Goal: Information Seeking & Learning: Learn about a topic

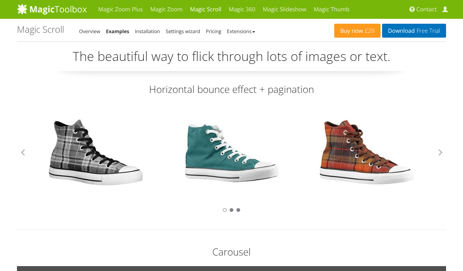
click at [88, 158] on link at bounding box center [96, 153] width 98 height 98
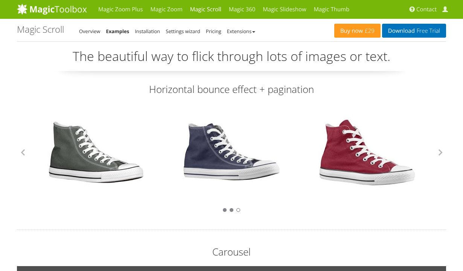
click at [214, 134] on link at bounding box center [232, 153] width 98 height 98
click at [150, 30] on link "Installation" at bounding box center [147, 31] width 25 height 7
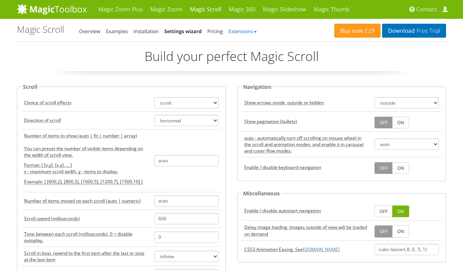
click at [237, 29] on link "Extensions" at bounding box center [243, 31] width 28 height 7
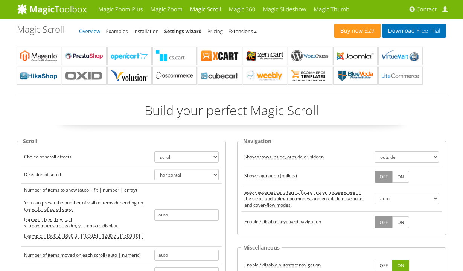
click at [91, 30] on link "Overview" at bounding box center [89, 31] width 21 height 7
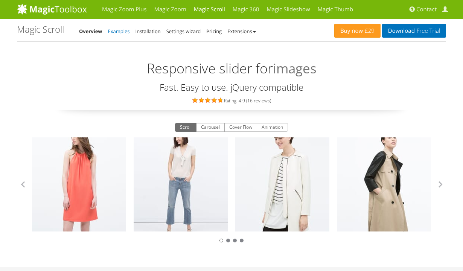
click at [113, 28] on link "Examples" at bounding box center [119, 31] width 22 height 7
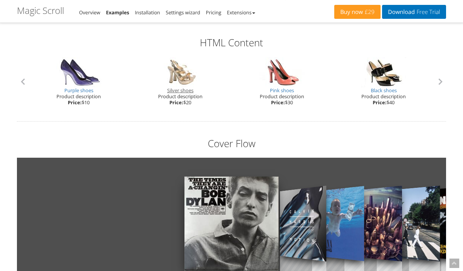
scroll to position [727, 0]
click at [175, 87] on link "Silver shoes" at bounding box center [180, 90] width 26 height 7
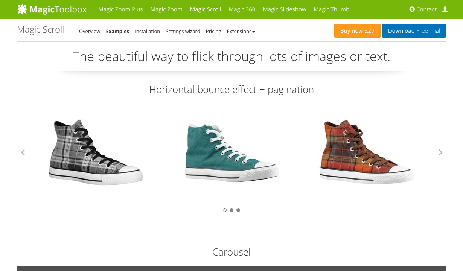
click at [222, 153] on link at bounding box center [232, 153] width 98 height 98
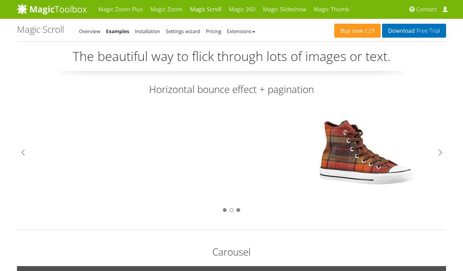
scroll to position [2, 0]
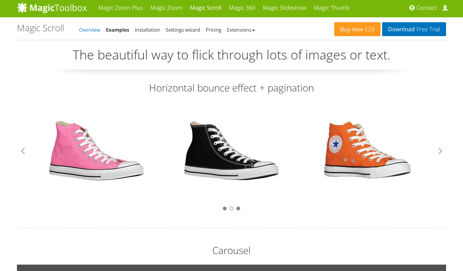
click at [93, 28] on link "Overview" at bounding box center [89, 29] width 21 height 7
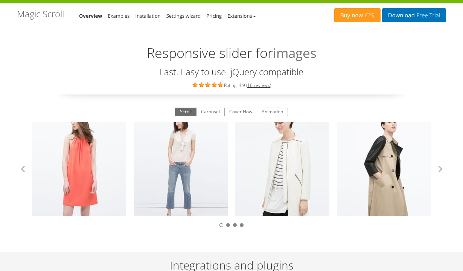
scroll to position [21, 0]
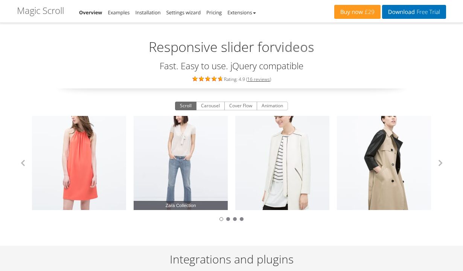
click at [177, 149] on link "Zara Collection" at bounding box center [181, 163] width 94 height 94
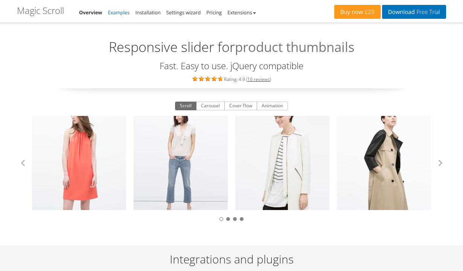
click at [122, 12] on link "Examples" at bounding box center [119, 12] width 22 height 7
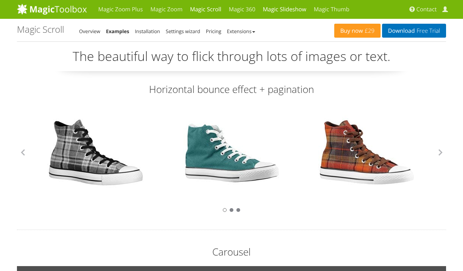
click at [284, 10] on link "Magic Slideshow" at bounding box center [284, 9] width 51 height 19
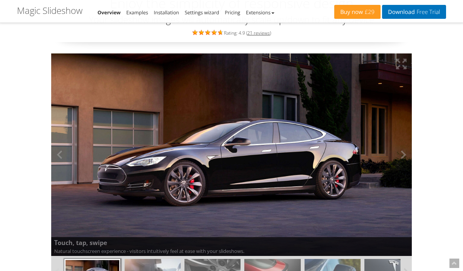
scroll to position [60, 0]
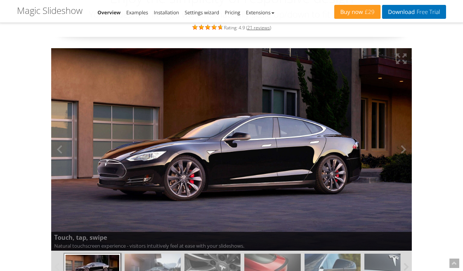
click at [208, 155] on img at bounding box center [231, 149] width 361 height 203
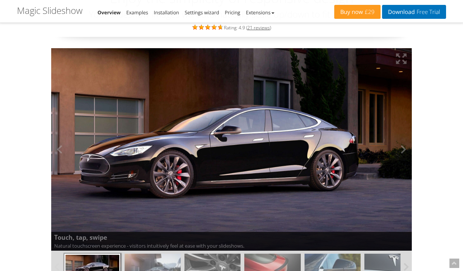
drag, startPoint x: 216, startPoint y: 152, endPoint x: 269, endPoint y: 143, distance: 53.9
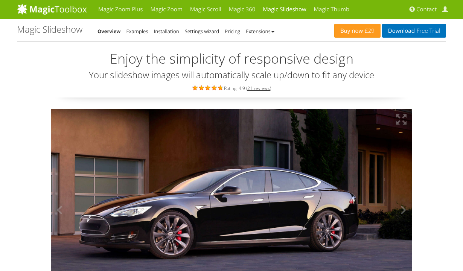
scroll to position [0, 0]
click at [324, 8] on link "Magic Thumb" at bounding box center [331, 9] width 43 height 19
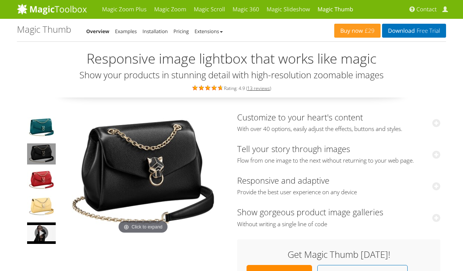
click at [38, 150] on img at bounding box center [41, 153] width 29 height 21
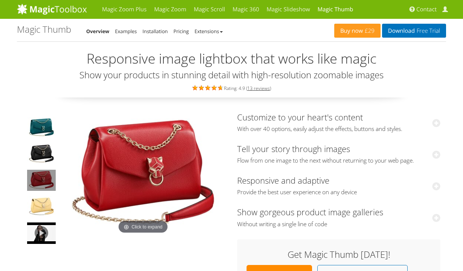
click at [39, 179] on img at bounding box center [41, 180] width 29 height 21
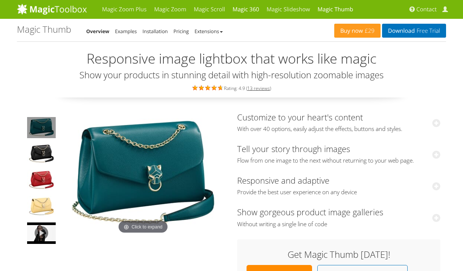
click at [247, 8] on link "Magic 360" at bounding box center [246, 9] width 34 height 19
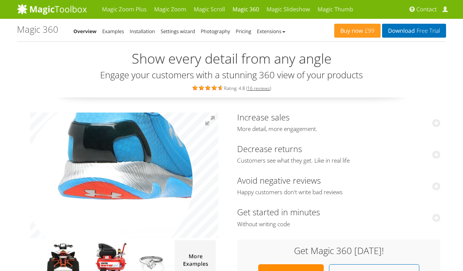
click at [108, 180] on img at bounding box center [141, 169] width 377 height 251
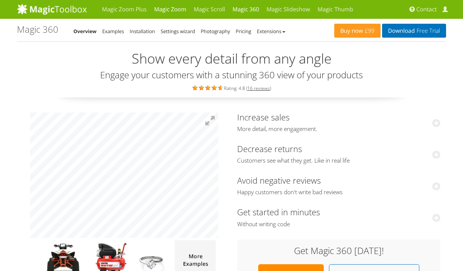
click at [178, 8] on link "Magic Zoom" at bounding box center [170, 9] width 40 height 19
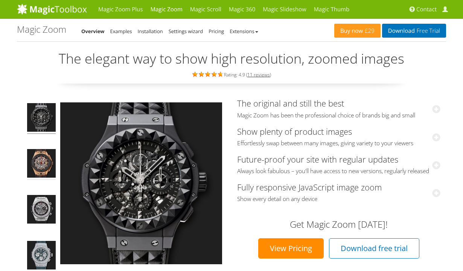
click at [44, 160] on img at bounding box center [41, 164] width 29 height 31
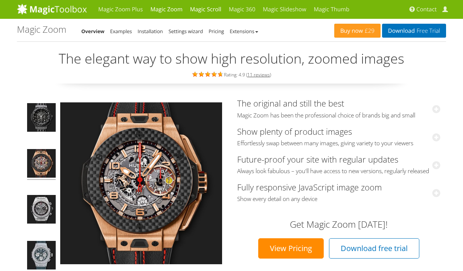
click at [208, 8] on link "Magic Scroll" at bounding box center [205, 9] width 39 height 19
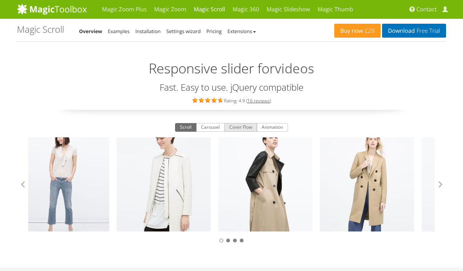
click at [239, 125] on button "Cover Flow" at bounding box center [240, 127] width 33 height 9
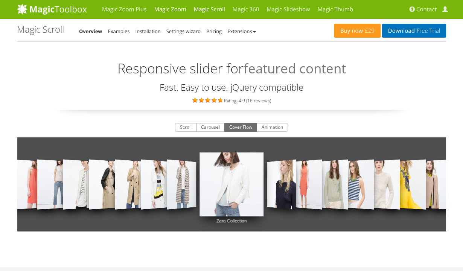
click at [172, 6] on link "Magic Zoom" at bounding box center [170, 9] width 40 height 19
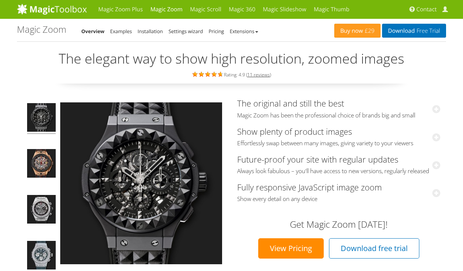
click at [44, 120] on img at bounding box center [41, 118] width 29 height 31
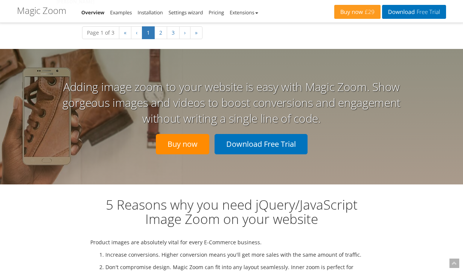
scroll to position [1683, 0]
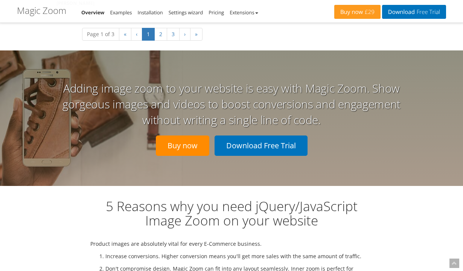
click at [41, 117] on div "Adding image zoom to your website is easy with Magic Zoom. Show gorgeous images…" at bounding box center [231, 118] width 429 height 136
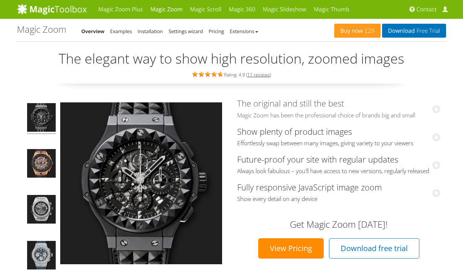
scroll to position [0, 0]
click at [124, 8] on link "Magic Zoom Plus" at bounding box center [121, 9] width 52 height 19
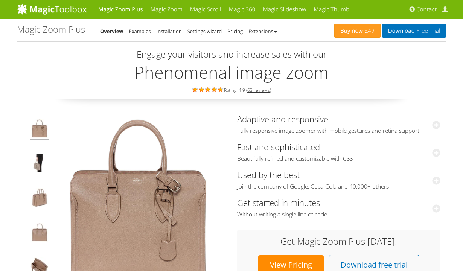
click at [121, 9] on link "Magic Zoom Plus" at bounding box center [121, 9] width 52 height 19
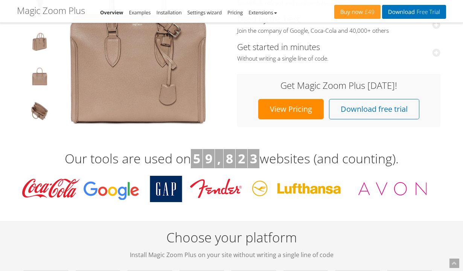
scroll to position [154, 0]
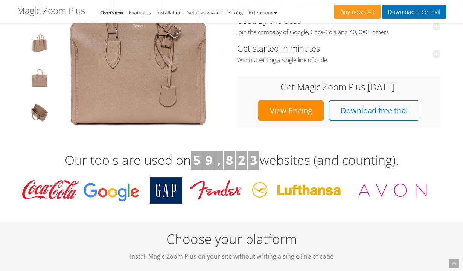
click at [282, 110] on link "View Pricing" at bounding box center [291, 111] width 66 height 20
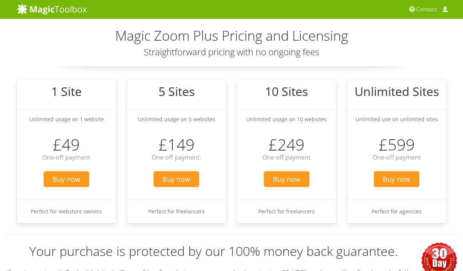
click at [165, 43] on h2 "Magic Zoom Plus Pricing and Licensing" at bounding box center [231, 35] width 429 height 15
click at [56, 9] on img at bounding box center [52, 8] width 70 height 11
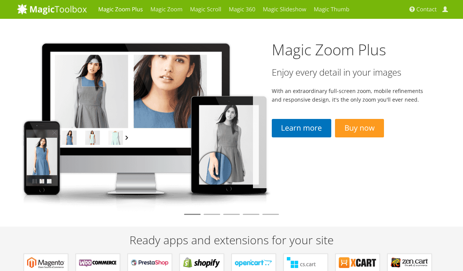
click at [108, 9] on link "Magic Zoom Plus" at bounding box center [121, 9] width 52 height 19
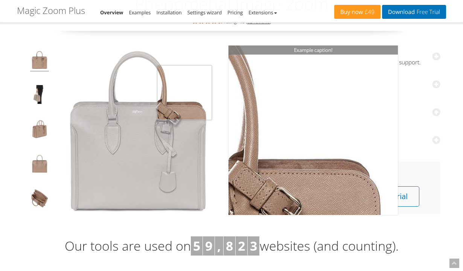
scroll to position [78, 0]
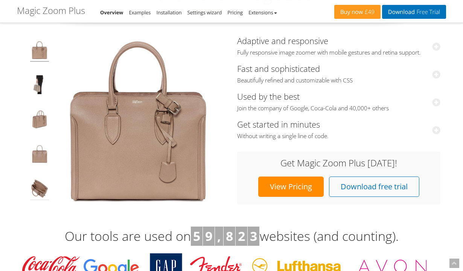
click at [42, 186] on img at bounding box center [39, 189] width 19 height 21
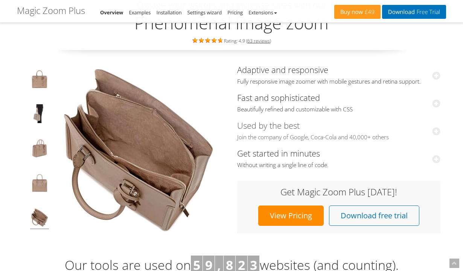
scroll to position [49, 0]
click at [435, 75] on icon at bounding box center [436, 75] width 8 height 8
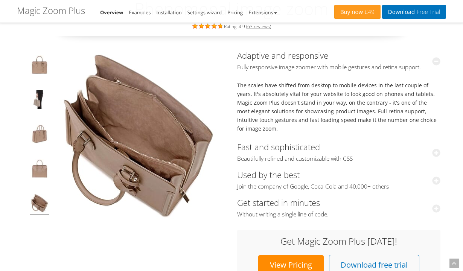
scroll to position [69, 0]
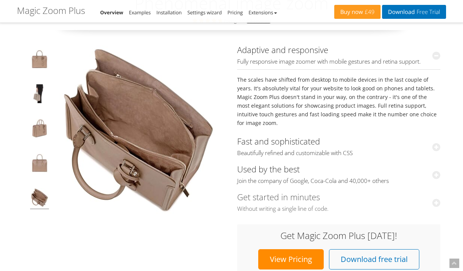
click at [436, 199] on icon at bounding box center [436, 203] width 8 height 8
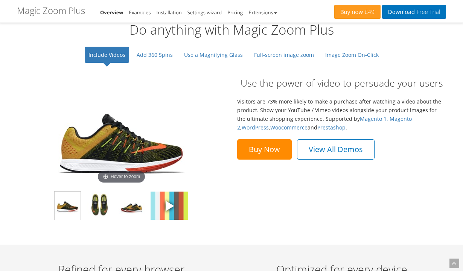
scroll to position [600, 0]
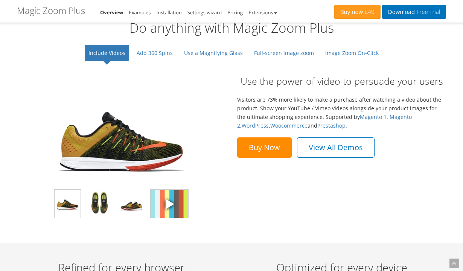
click at [168, 201] on span at bounding box center [169, 203] width 11 height 11
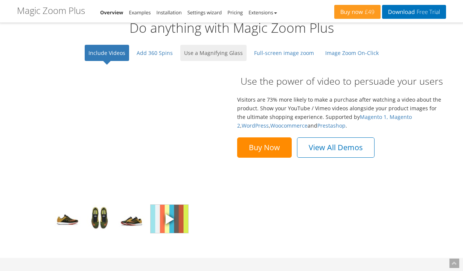
click at [206, 52] on link "Use a Magnifying Glass" at bounding box center [213, 53] width 66 height 16
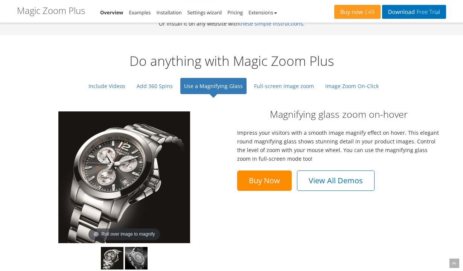
scroll to position [569, 0]
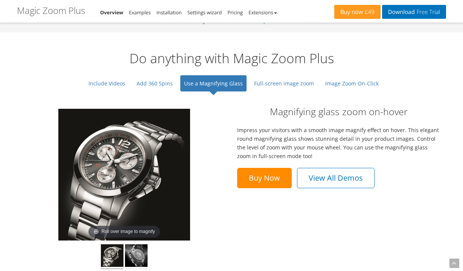
click at [135, 248] on img at bounding box center [136, 256] width 23 height 25
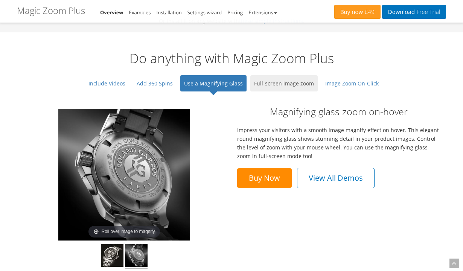
click at [265, 83] on link "Full-screen image zoom" at bounding box center [283, 83] width 67 height 16
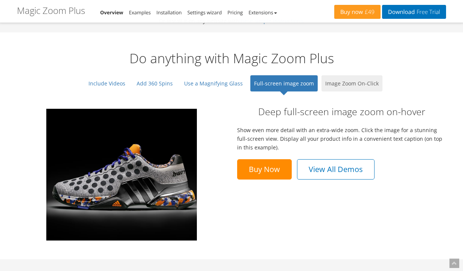
click at [357, 78] on link "Image Zoom On-Click" at bounding box center [352, 83] width 61 height 16
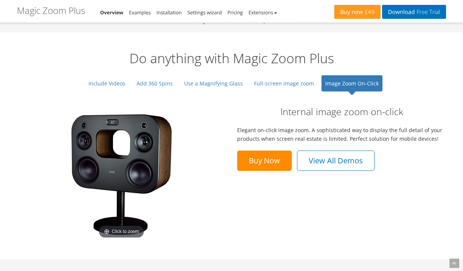
click at [122, 168] on img at bounding box center [122, 175] width 132 height 132
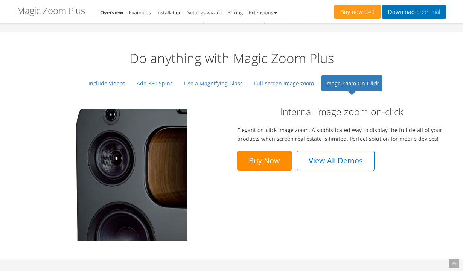
click at [87, 145] on img at bounding box center [122, 175] width 132 height 132
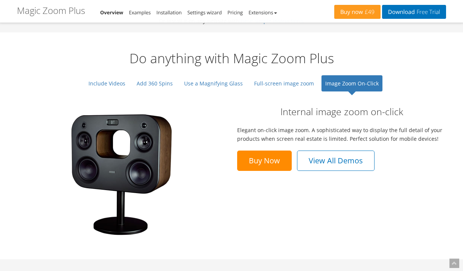
click at [87, 145] on img at bounding box center [122, 175] width 132 height 132
click at [145, 185] on img at bounding box center [122, 175] width 132 height 132
click at [245, 221] on div "Click to zoom Internal image zoom on-click Elegant on-click image zoom. A sophi…" at bounding box center [231, 175] width 441 height 154
click at [213, 84] on link "Use a Magnifying Glass" at bounding box center [213, 83] width 66 height 16
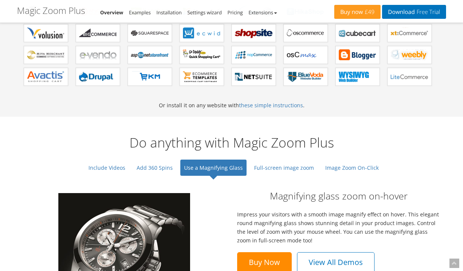
scroll to position [492, 0]
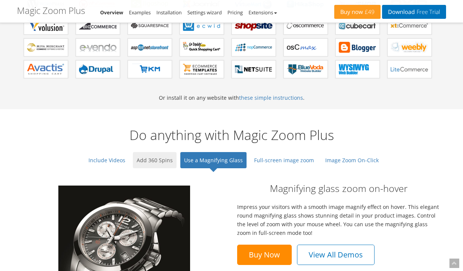
click at [168, 159] on link "Add 360 Spins" at bounding box center [155, 160] width 44 height 16
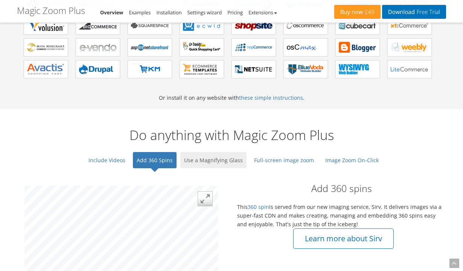
click at [207, 159] on link "Use a Magnifying Glass" at bounding box center [213, 160] width 66 height 16
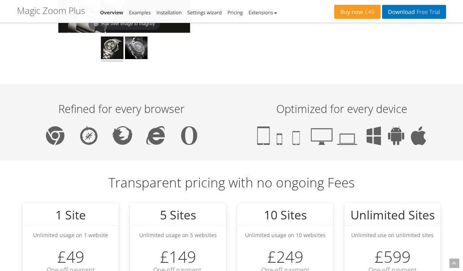
scroll to position [778, 0]
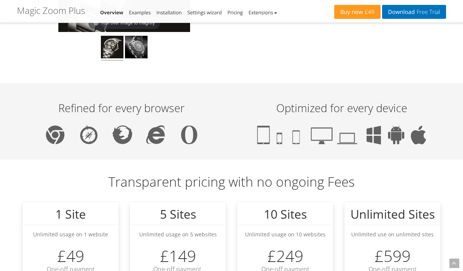
click at [279, 125] on img at bounding box center [341, 134] width 169 height 19
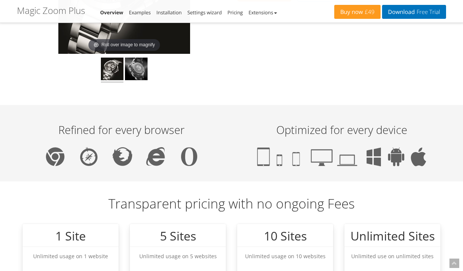
click at [268, 124] on p "Optimized for every device" at bounding box center [341, 130] width 205 height 12
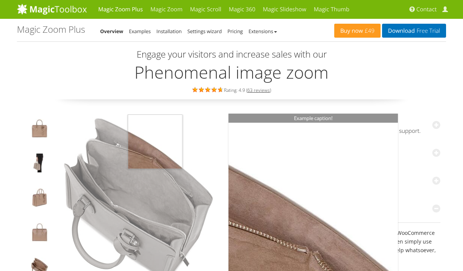
scroll to position [0, 0]
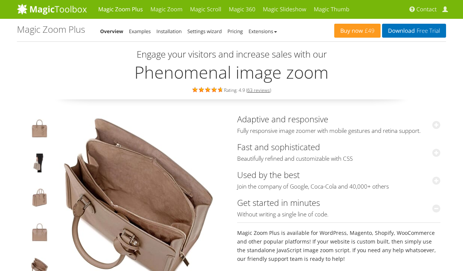
click at [128, 6] on link "Magic Zoom Plus" at bounding box center [121, 9] width 52 height 19
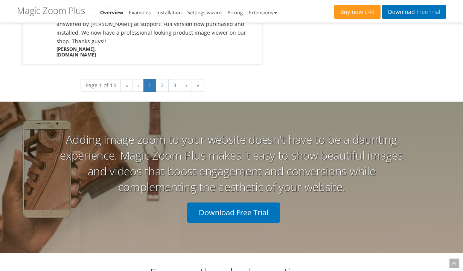
scroll to position [1730, 0]
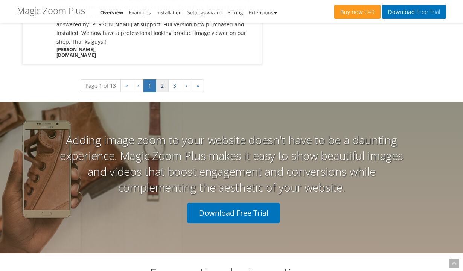
click at [160, 79] on link "2" at bounding box center [162, 85] width 13 height 13
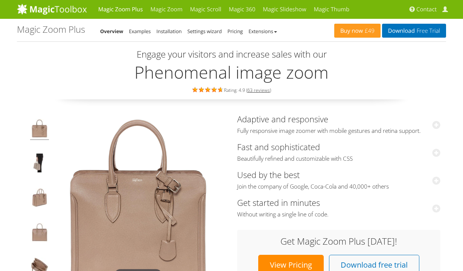
scroll to position [0, 0]
click at [143, 29] on link "Examples" at bounding box center [140, 31] width 22 height 7
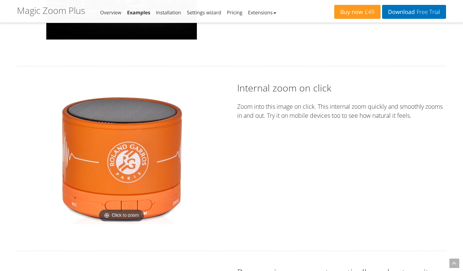
scroll to position [1078, 0]
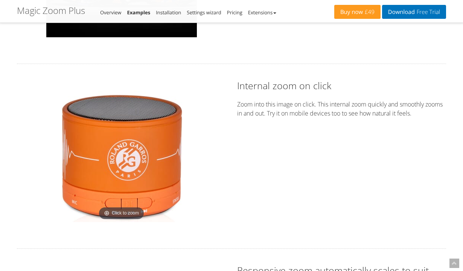
click at [128, 154] on img at bounding box center [122, 156] width 132 height 132
click at [269, 169] on div "Click to zoom Internal zoom on click Zoom into this image on click. This intern…" at bounding box center [231, 156] width 441 height 154
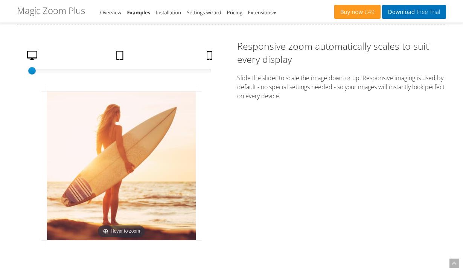
scroll to position [1305, 0]
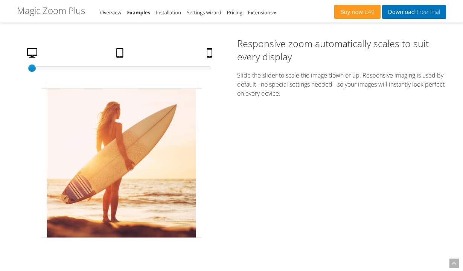
click at [119, 54] on link "Tablet" at bounding box center [120, 54] width 15 height 13
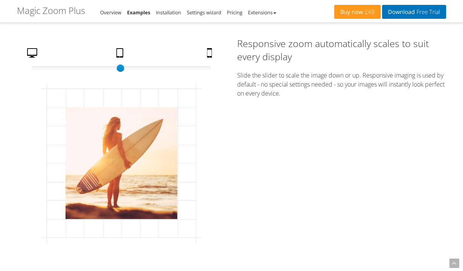
click at [209, 53] on link "Mobile" at bounding box center [210, 54] width 13 height 13
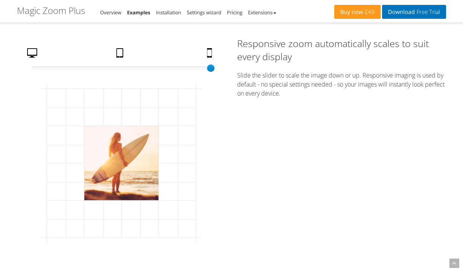
click at [33, 53] on link "Desktop" at bounding box center [33, 54] width 18 height 13
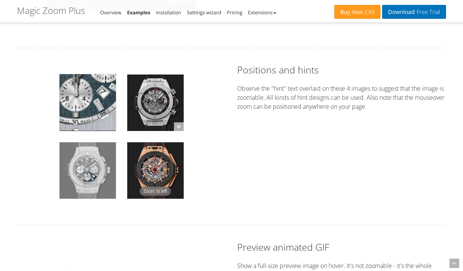
scroll to position [1502, 0]
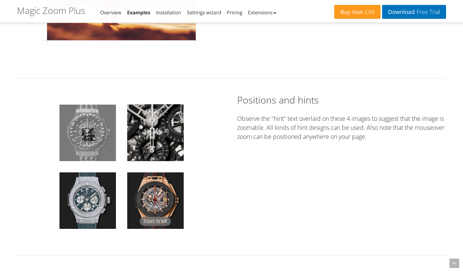
click at [88, 134] on img at bounding box center [87, 133] width 56 height 56
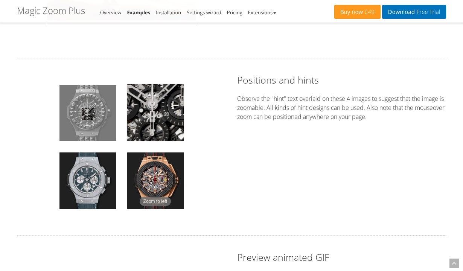
scroll to position [1523, 0]
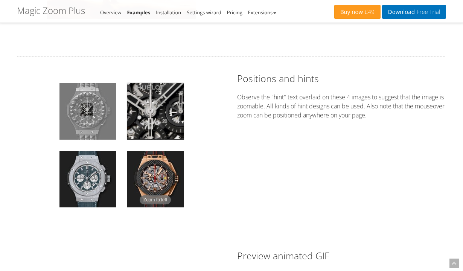
click at [87, 109] on img at bounding box center [87, 111] width 56 height 56
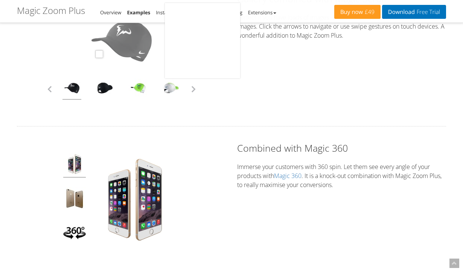
scroll to position [1997, 0]
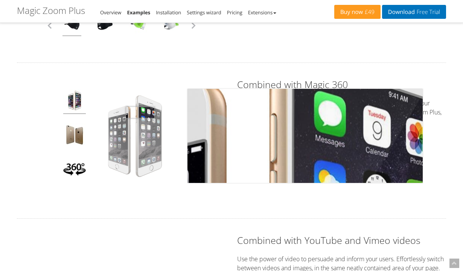
click at [140, 112] on img at bounding box center [135, 136] width 94 height 94
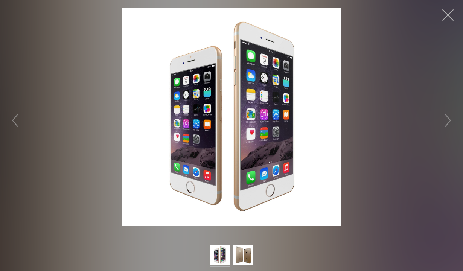
click at [444, 17] on button "button" at bounding box center [448, 15] width 23 height 23
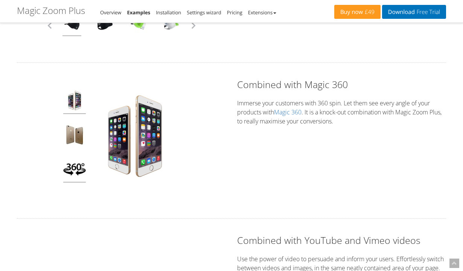
click at [75, 163] on img at bounding box center [74, 170] width 23 height 25
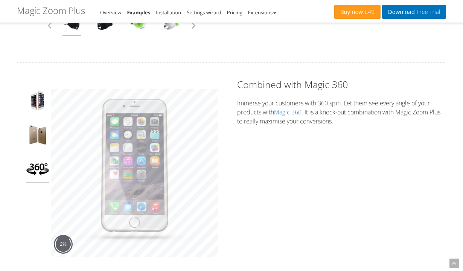
scroll to position [1997, 0]
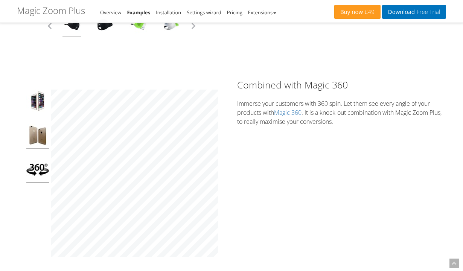
click at [35, 136] on img at bounding box center [37, 136] width 23 height 25
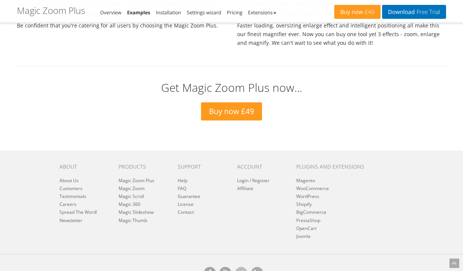
scroll to position [2726, 0]
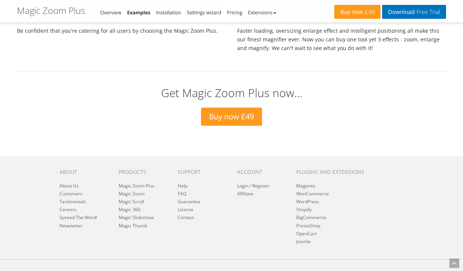
click at [230, 95] on h2 "Get Magic Zoom Plus now..." at bounding box center [231, 93] width 429 height 12
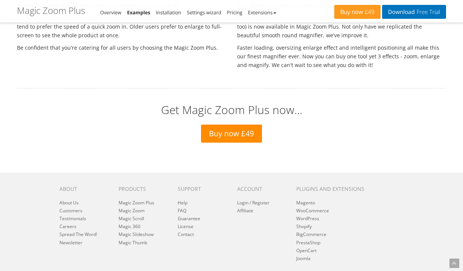
scroll to position [2710, 0]
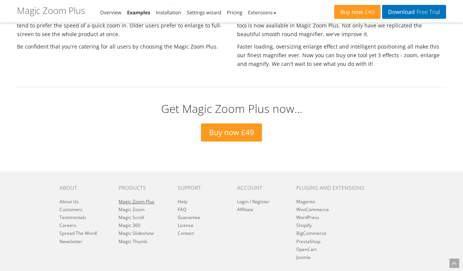
click at [132, 198] on link "Magic Zoom Plus" at bounding box center [137, 201] width 36 height 6
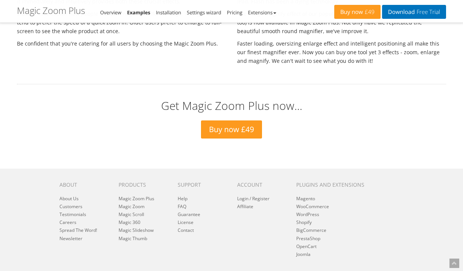
scroll to position [2715, 0]
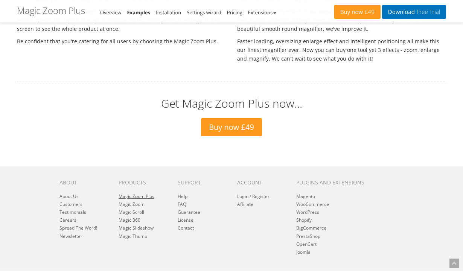
click at [141, 194] on link "Magic Zoom Plus" at bounding box center [137, 196] width 36 height 6
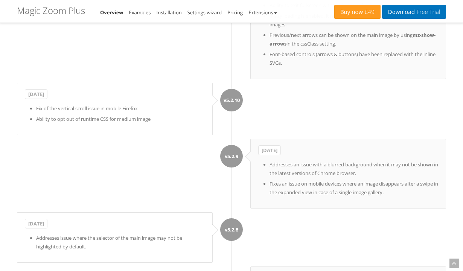
scroll to position [3210, 0]
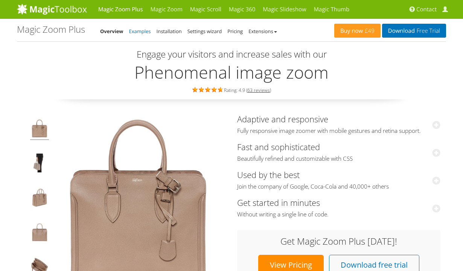
click at [137, 29] on link "Examples" at bounding box center [140, 31] width 22 height 7
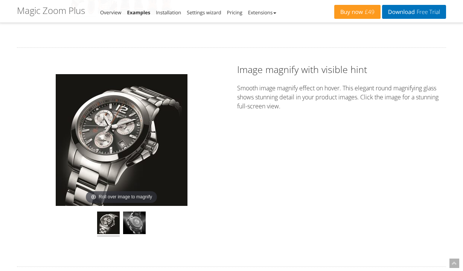
scroll to position [470, 0]
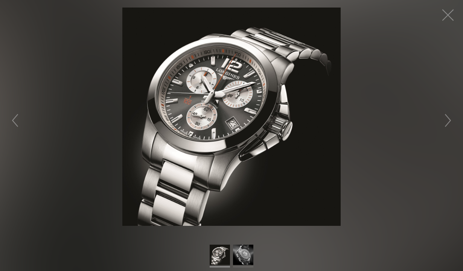
click at [247, 257] on img at bounding box center [243, 256] width 20 height 23
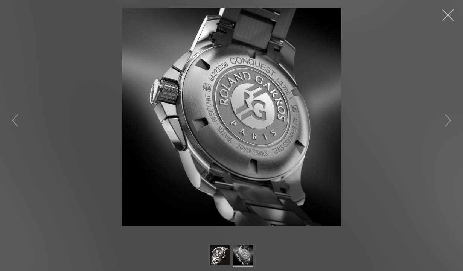
click at [444, 18] on button "button" at bounding box center [448, 15] width 23 height 23
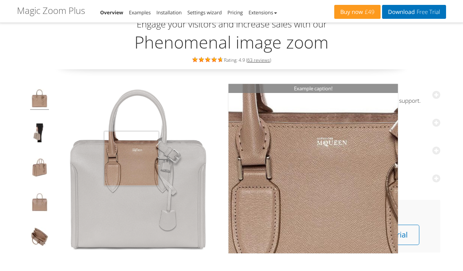
scroll to position [30, 0]
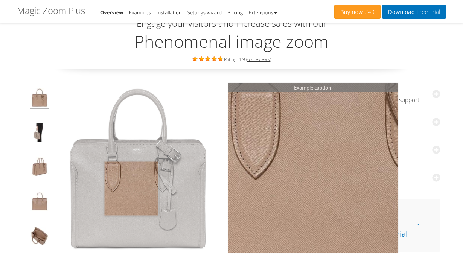
click at [131, 188] on img at bounding box center [137, 168] width 169 height 169
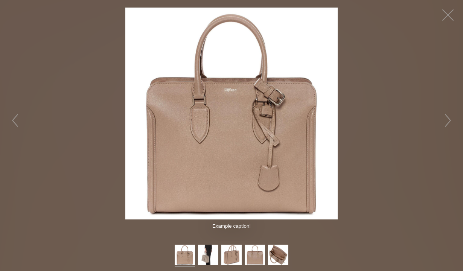
click at [217, 139] on img at bounding box center [231, 114] width 212 height 212
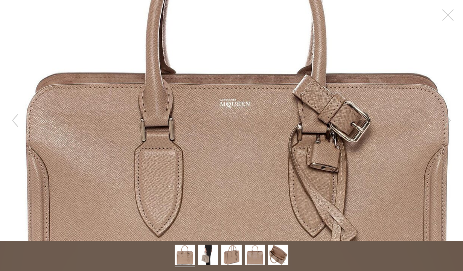
click at [227, 102] on figure "Click to expand" at bounding box center [231, 120] width 463 height 241
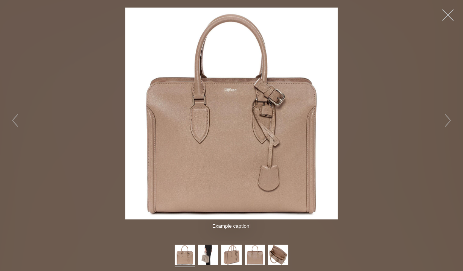
click at [444, 12] on button "button" at bounding box center [448, 15] width 23 height 23
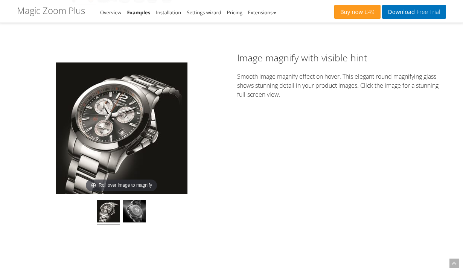
scroll to position [482, 0]
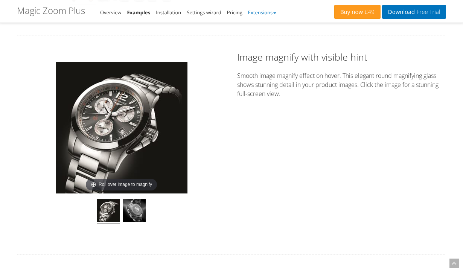
click at [276, 11] on link "Extensions" at bounding box center [262, 12] width 28 height 7
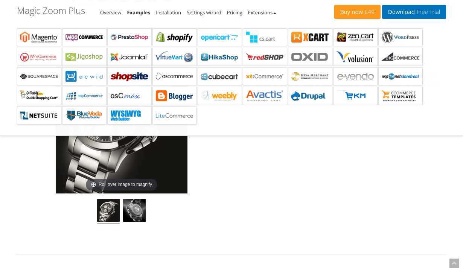
click at [260, 178] on div "Roll over image to magnify Image magnify with visible hint Smooth image magnify…" at bounding box center [231, 144] width 441 height 189
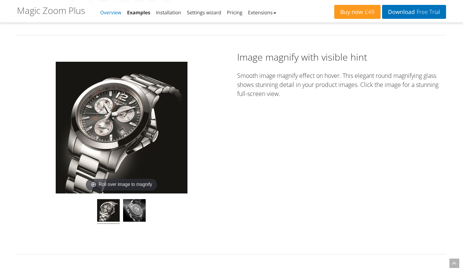
click at [116, 11] on link "Overview" at bounding box center [110, 12] width 21 height 7
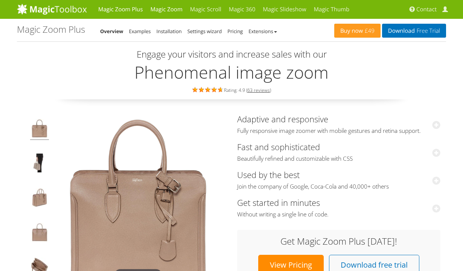
click at [162, 9] on link "Magic Zoom" at bounding box center [166, 9] width 40 height 19
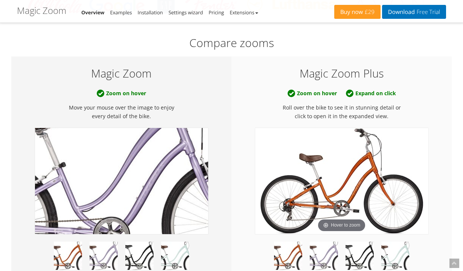
scroll to position [333, 0]
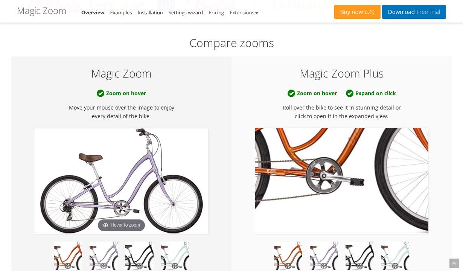
click at [349, 226] on img at bounding box center [341, 181] width 173 height 106
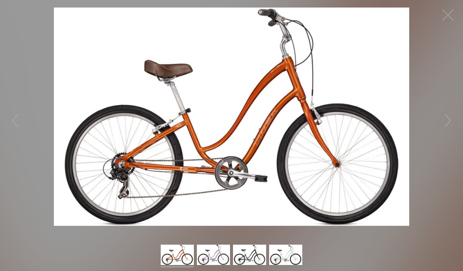
click at [215, 181] on img at bounding box center [231, 117] width 355 height 218
click at [447, 11] on button "button" at bounding box center [448, 15] width 23 height 23
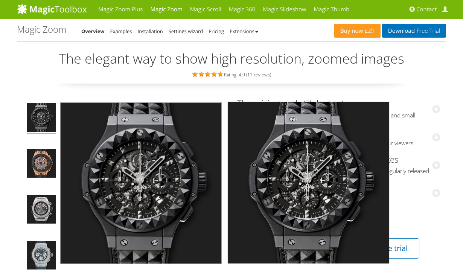
click at [163, 161] on img at bounding box center [141, 183] width 162 height 162
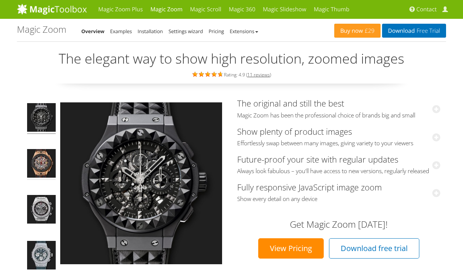
click at [46, 163] on img at bounding box center [41, 164] width 29 height 31
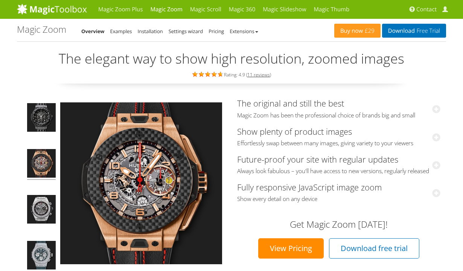
click at [117, 76] on div "Rating: 4.9 ( 11 reviews )" at bounding box center [231, 74] width 429 height 8
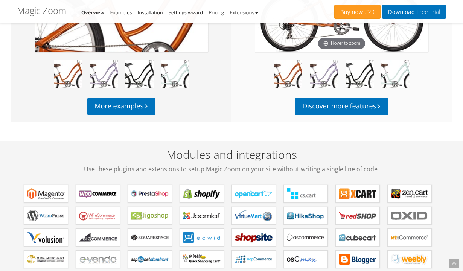
scroll to position [499, 0]
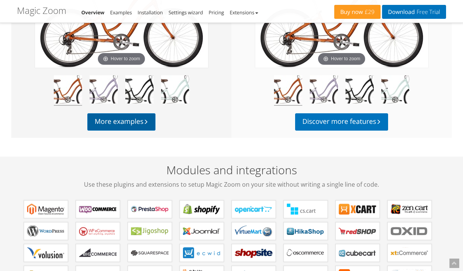
click at [116, 124] on link "More examples" at bounding box center [121, 121] width 68 height 17
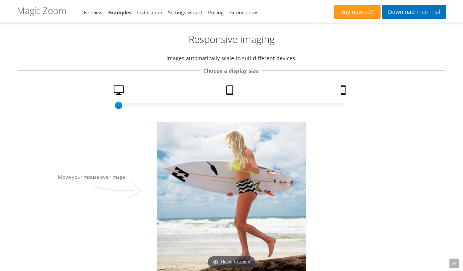
scroll to position [844, 0]
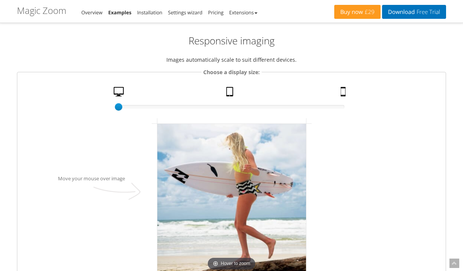
click at [234, 89] on link "Tablet" at bounding box center [230, 93] width 15 height 13
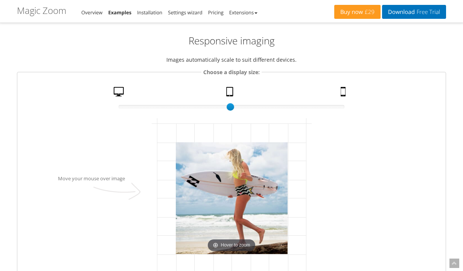
click at [340, 92] on link "Mobile" at bounding box center [344, 93] width 13 height 13
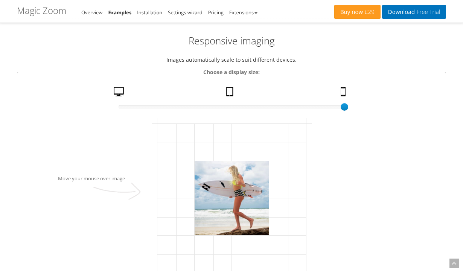
drag, startPoint x: 195, startPoint y: 161, endPoint x: 181, endPoint y: 137, distance: 27.6
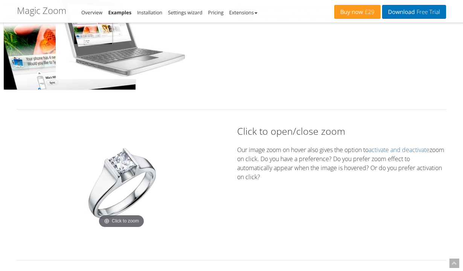
scroll to position [1200, 0]
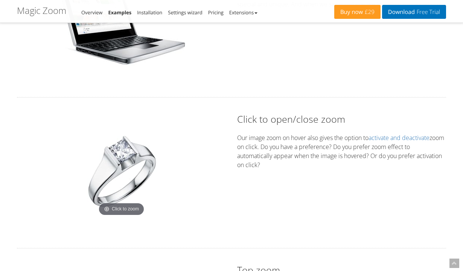
click at [122, 154] on img at bounding box center [122, 171] width 94 height 94
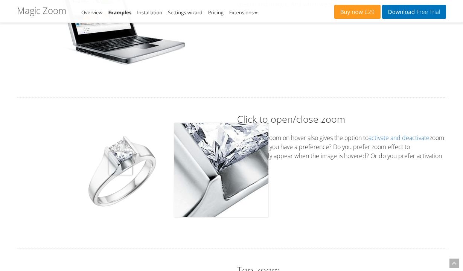
click at [120, 163] on img at bounding box center [122, 171] width 94 height 94
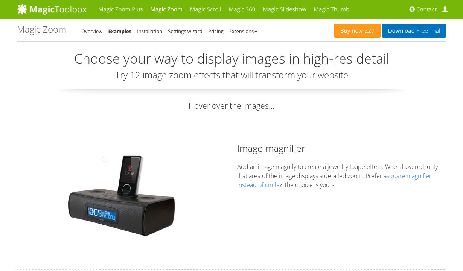
scroll to position [0, 0]
click at [243, 29] on link "Extensions" at bounding box center [243, 31] width 28 height 7
